Goal: Complete application form

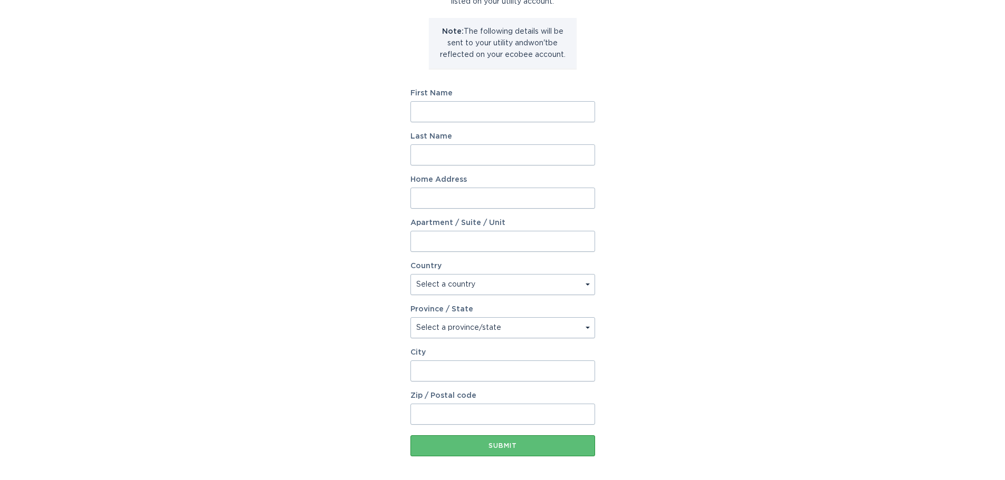
scroll to position [53, 0]
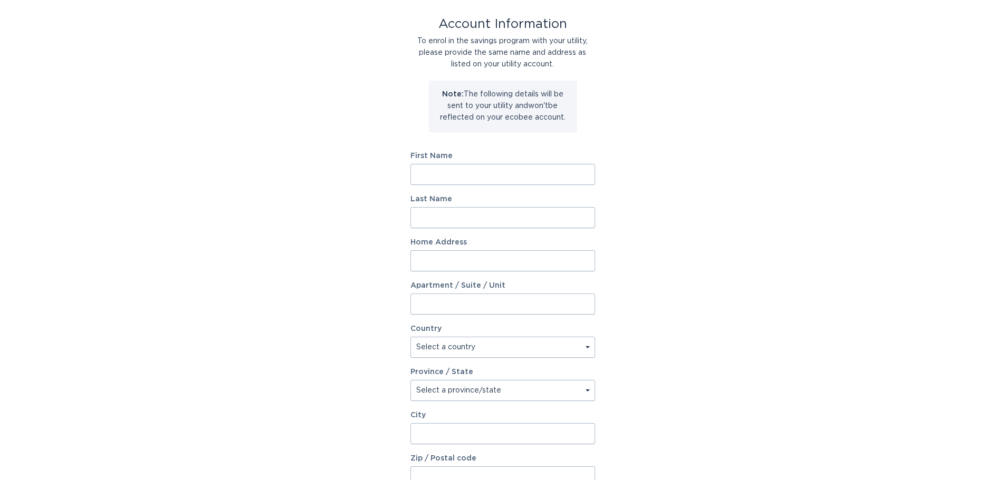
click at [479, 172] on input "First Name" at bounding box center [502, 174] width 185 height 21
type input "Connie"
type input "Maschan"
type input "10 Berkeley Ct"
select select "US"
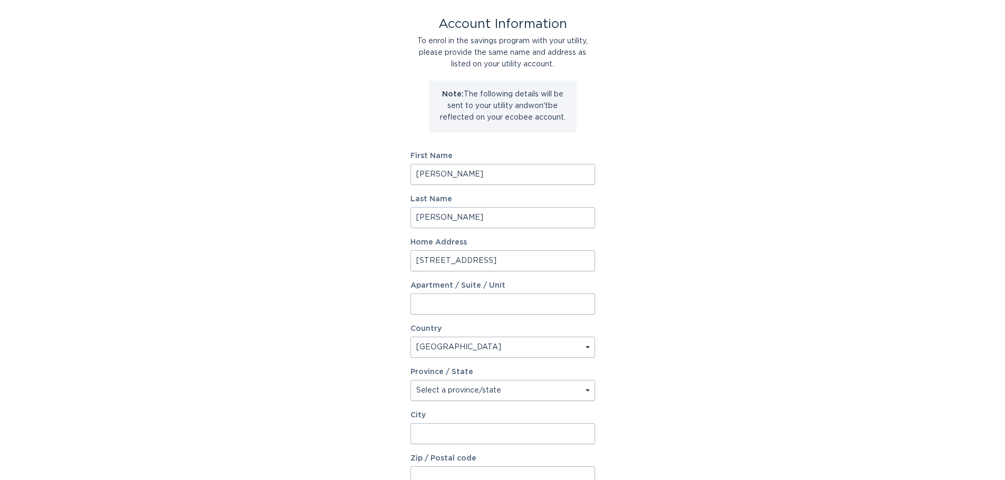
type input "Santa Cruz"
type input "95062"
select select "CA"
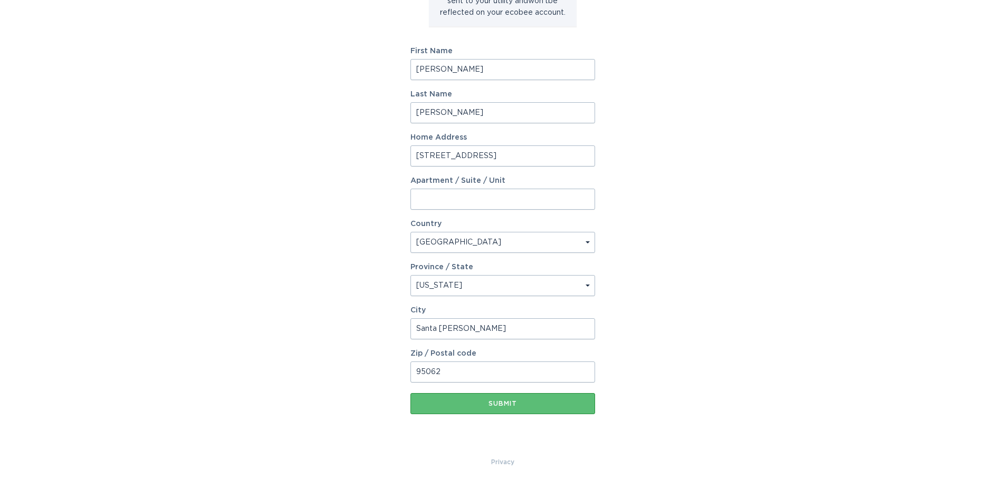
scroll to position [161, 0]
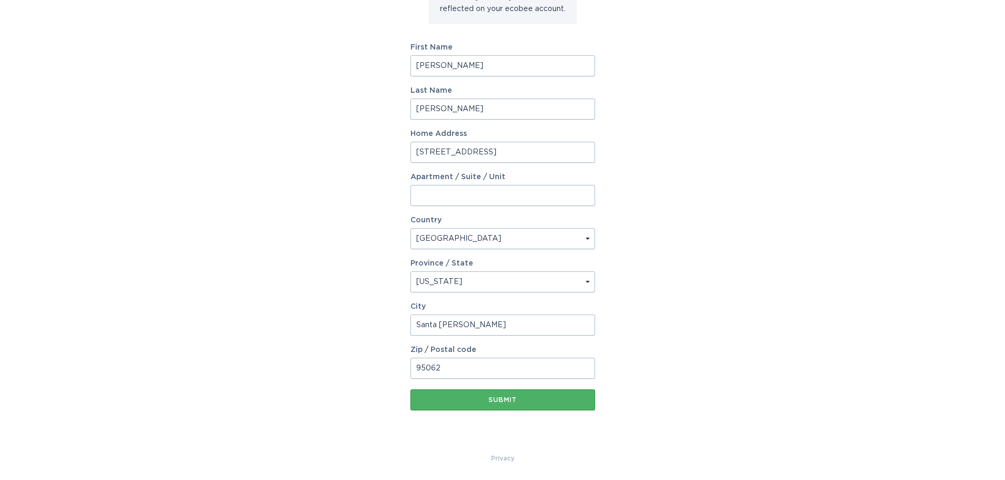
click at [509, 408] on button "Submit" at bounding box center [502, 400] width 185 height 21
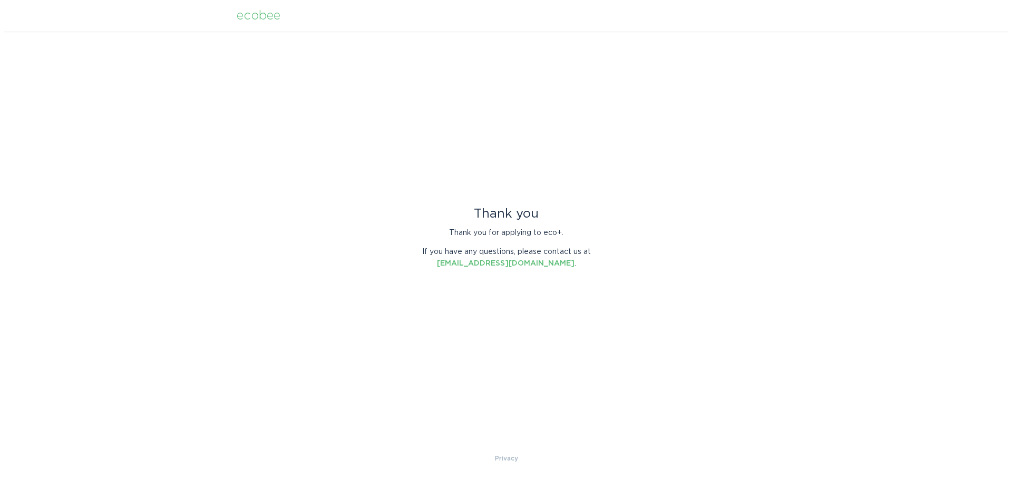
scroll to position [0, 0]
